Goal: Information Seeking & Learning: Find specific fact

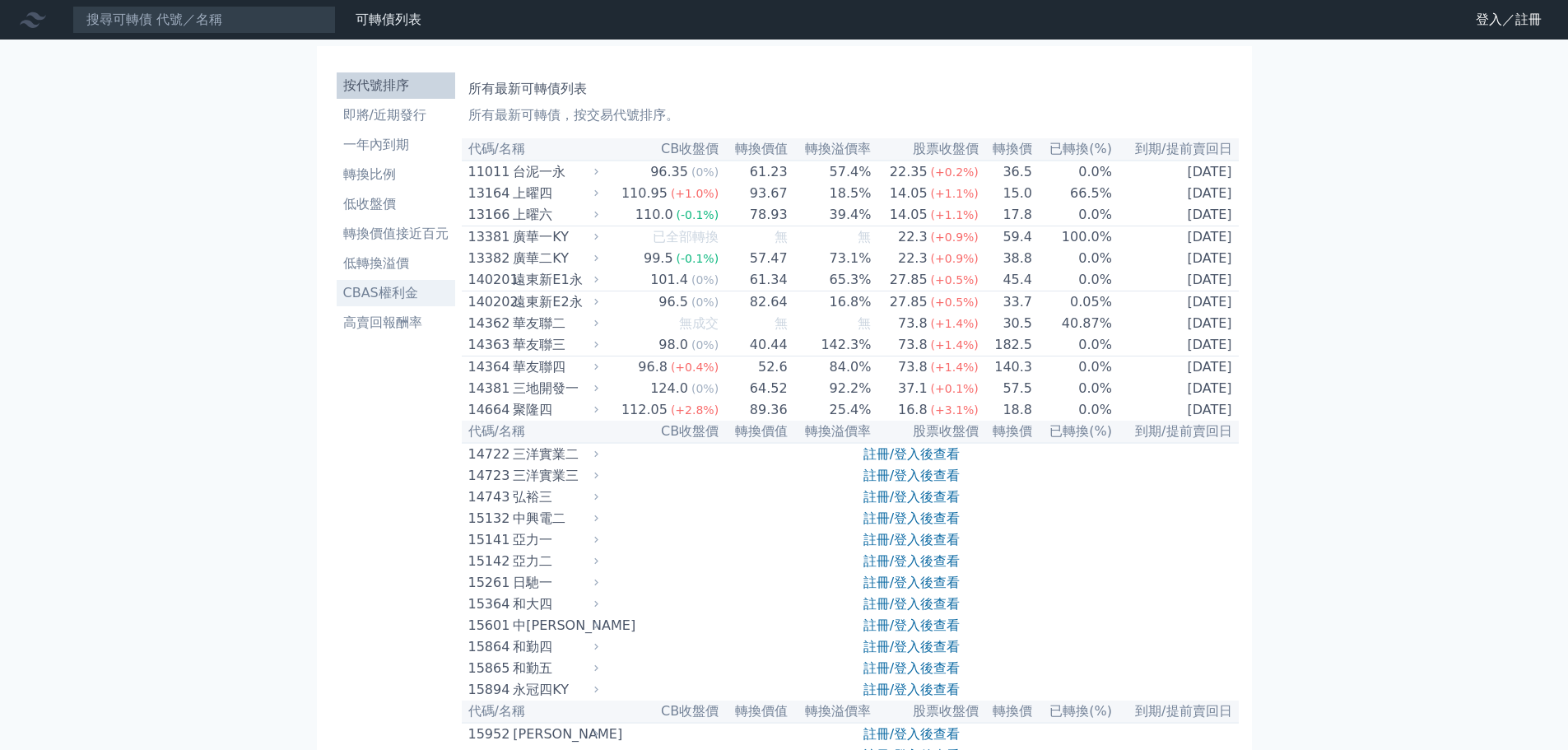
click at [383, 297] on li "CBAS權利金" at bounding box center [396, 293] width 118 height 19
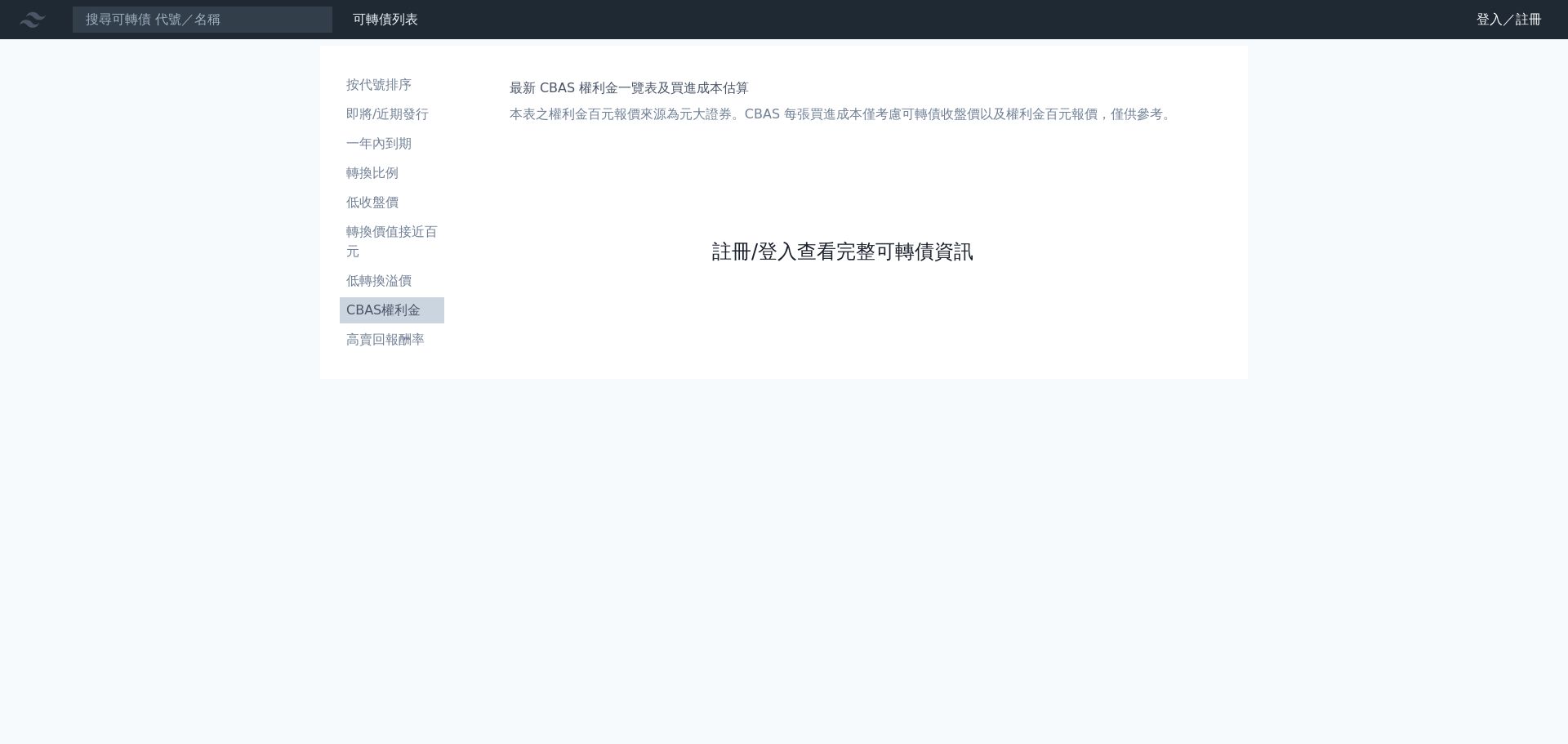
click at [829, 260] on link "註冊/登入查看完整可轉債資訊" at bounding box center [843, 251] width 261 height 26
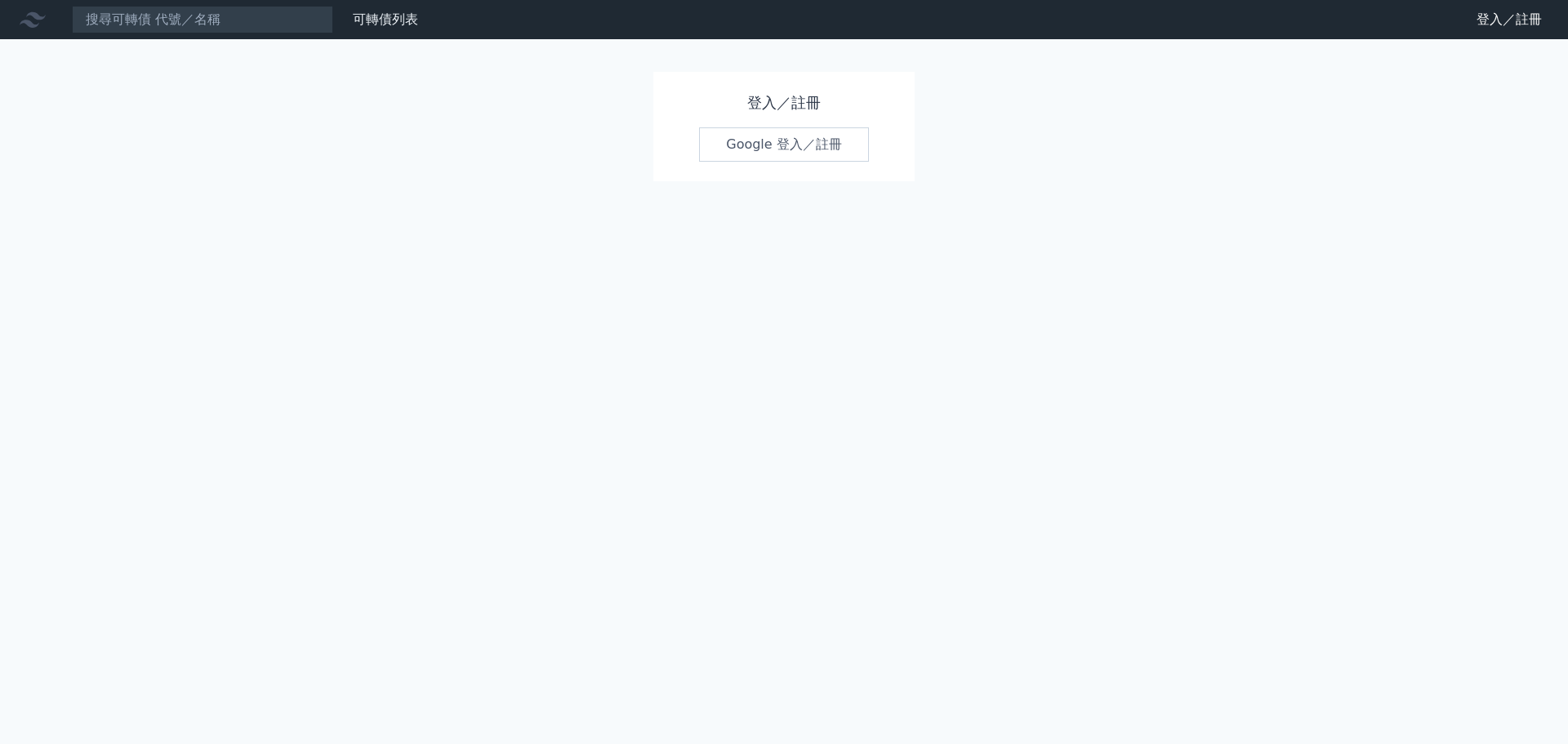
click at [747, 140] on link "Google 登入／註冊" at bounding box center [783, 145] width 170 height 35
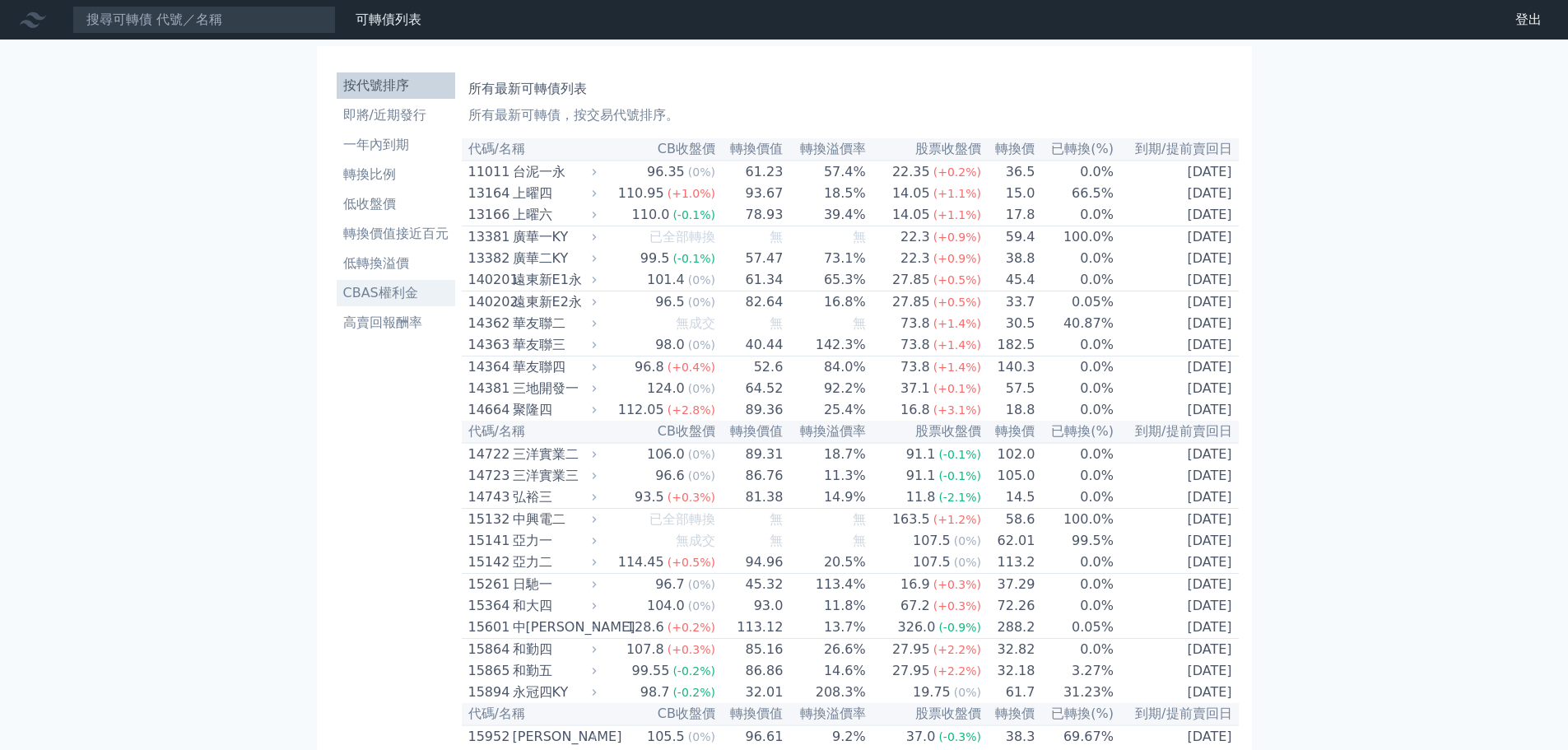
click at [397, 295] on li "CBAS權利金" at bounding box center [396, 293] width 118 height 19
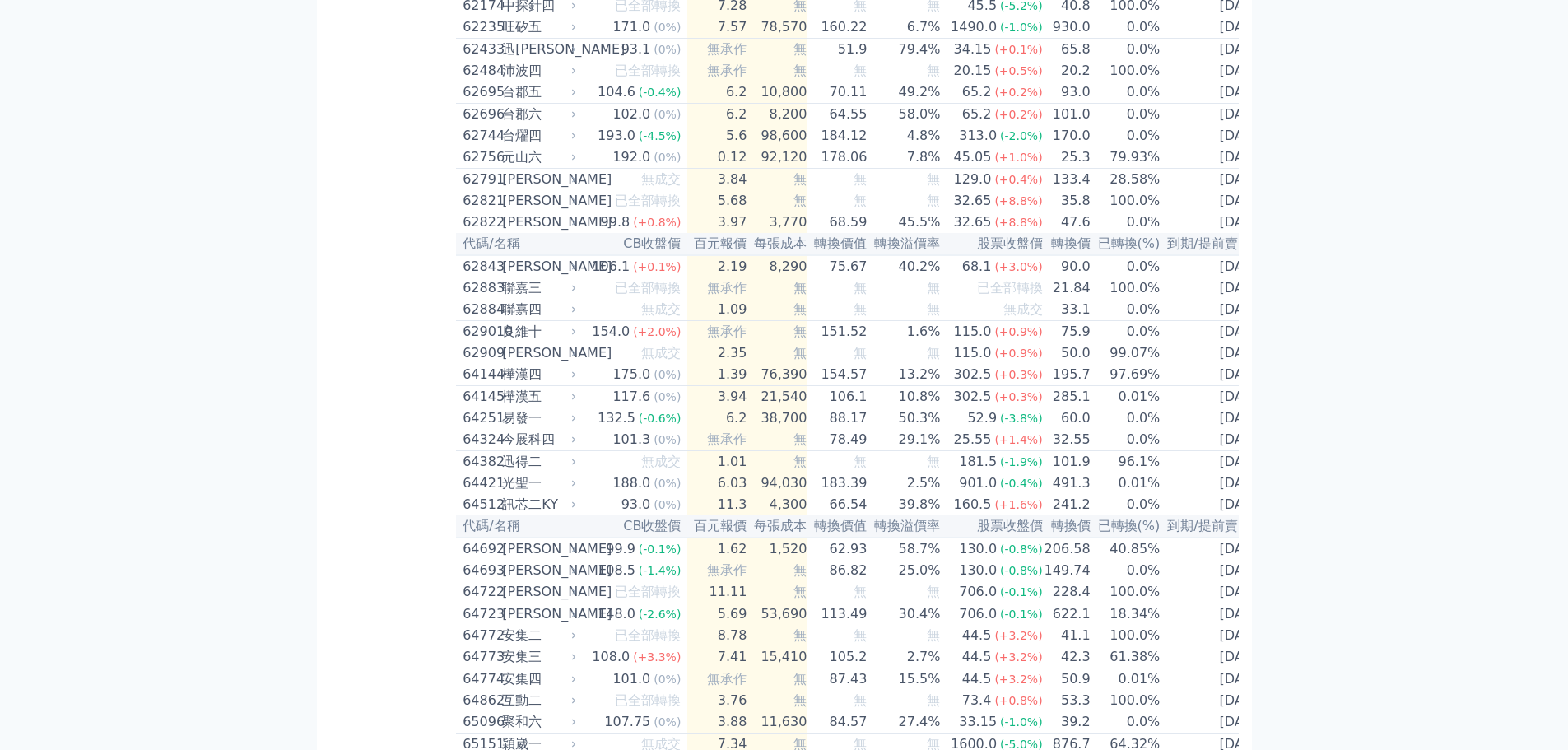
scroll to position [6377, 0]
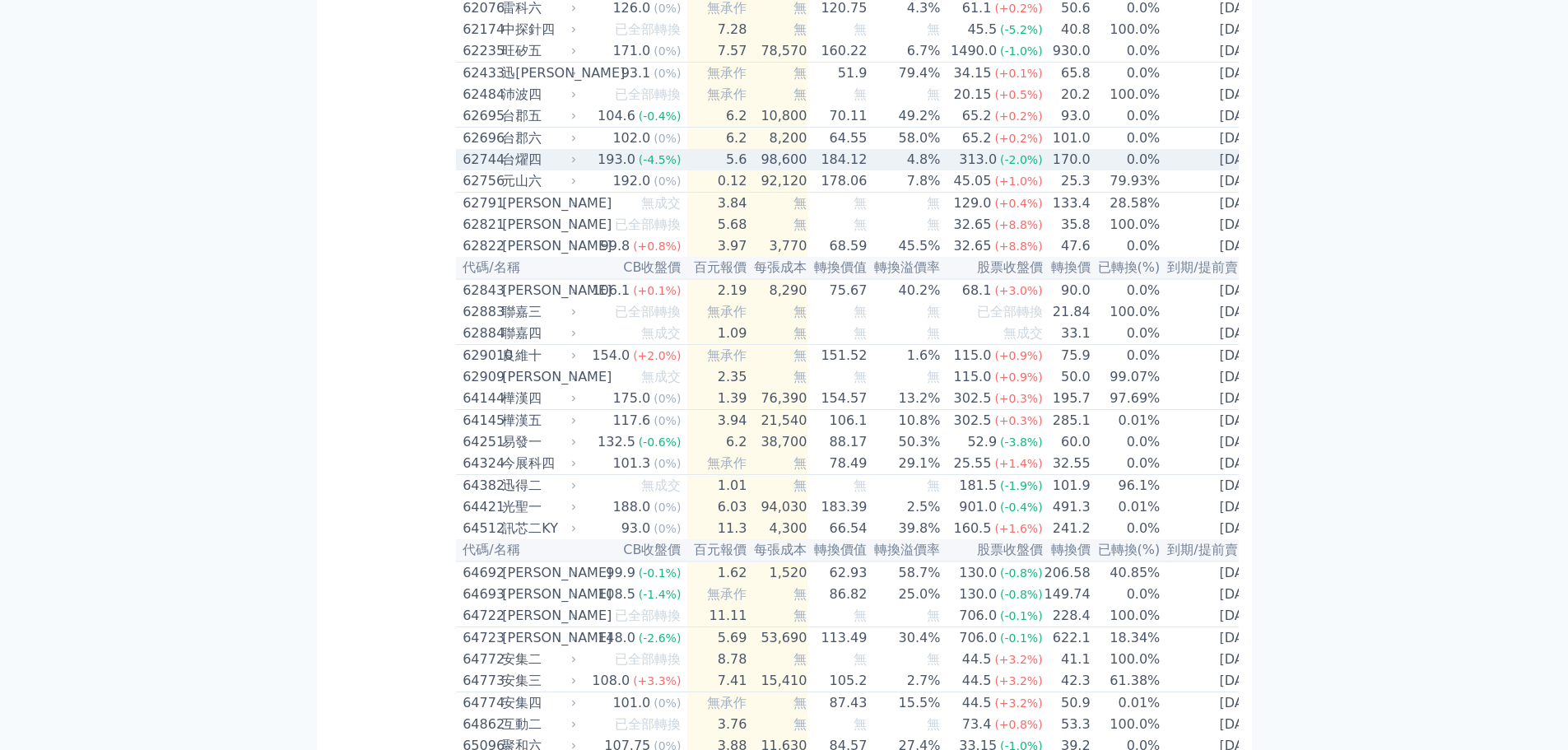
scroll to position [6459, 0]
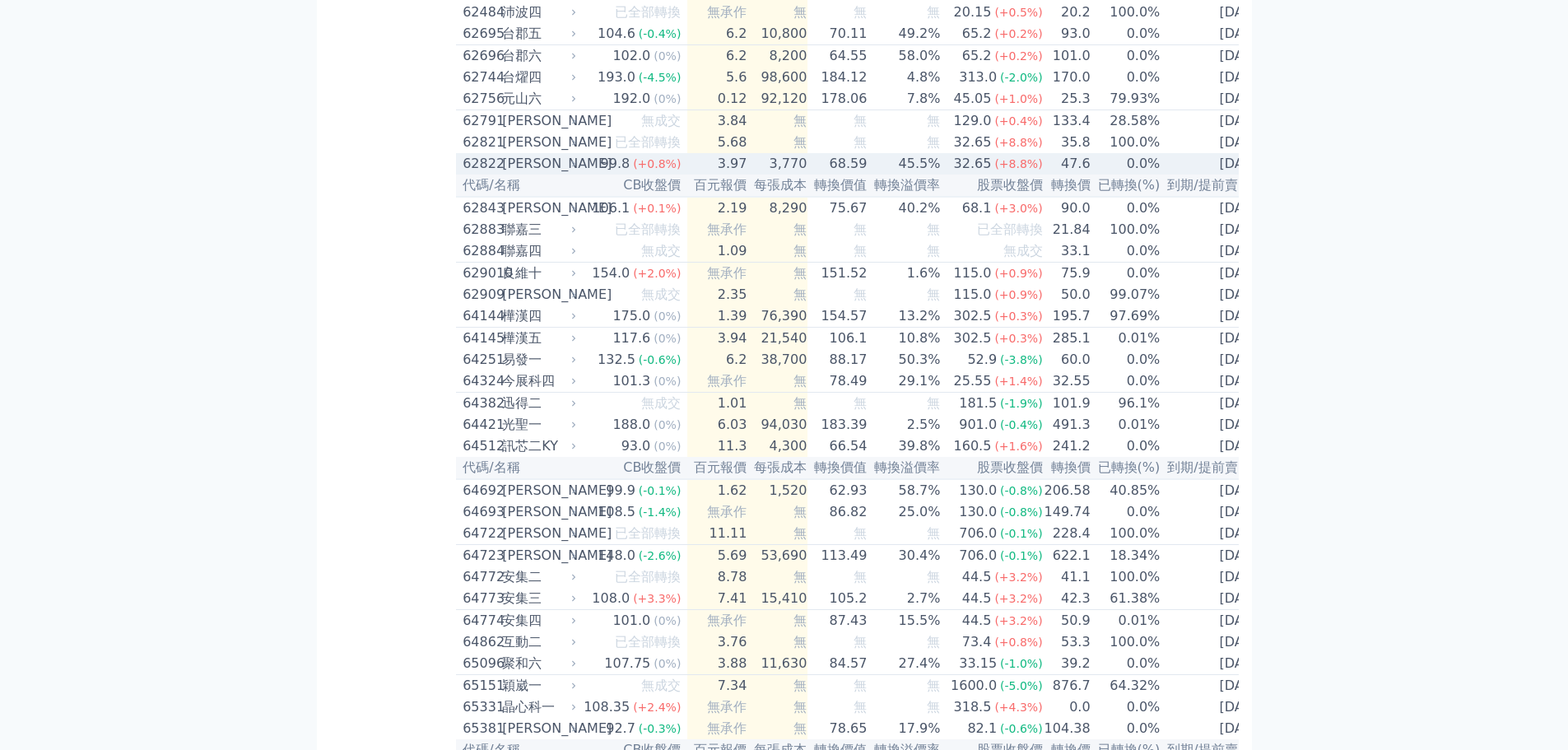
click at [878, 174] on td "45.5%" at bounding box center [905, 164] width 74 height 21
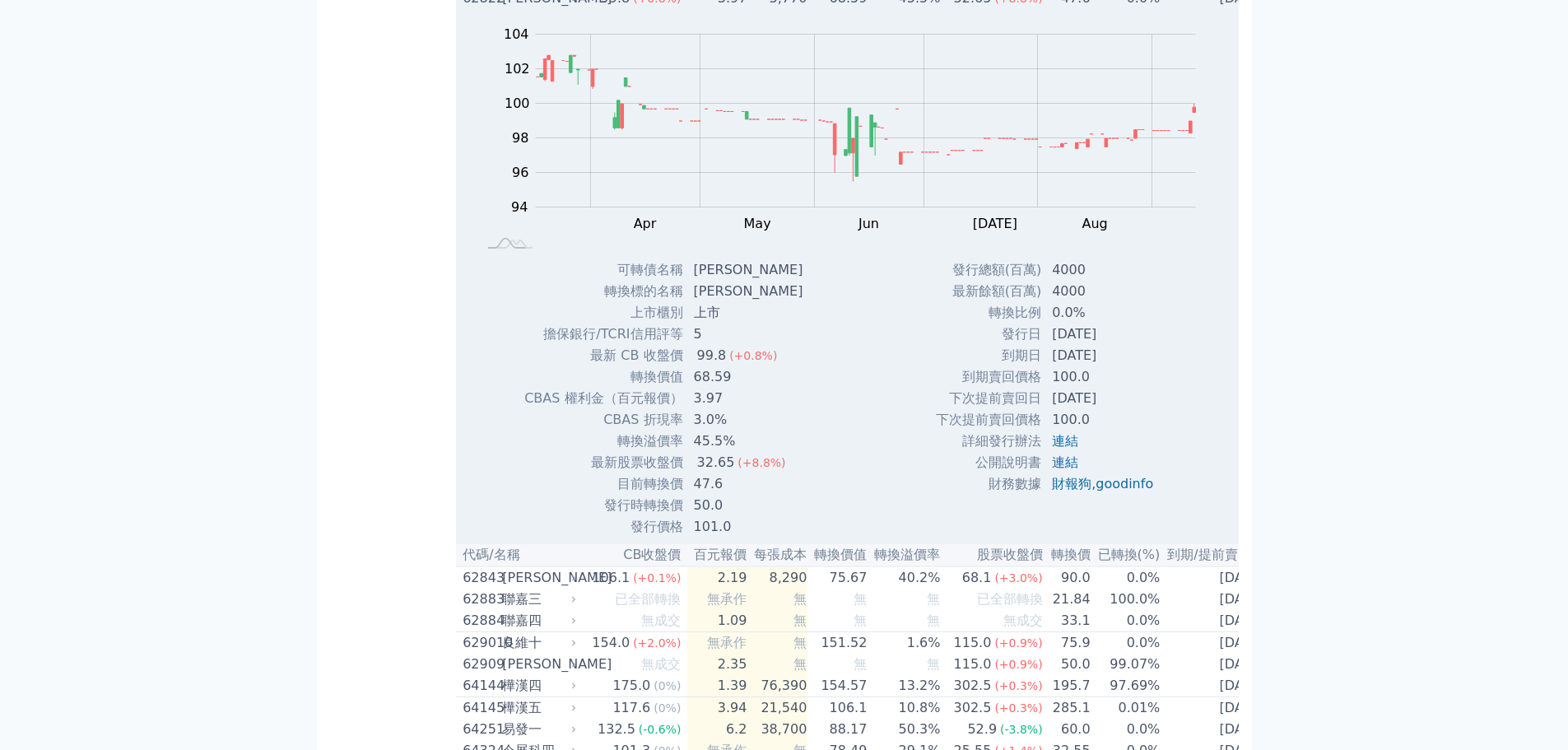
scroll to position [6624, 0]
